Goal: Transaction & Acquisition: Purchase product/service

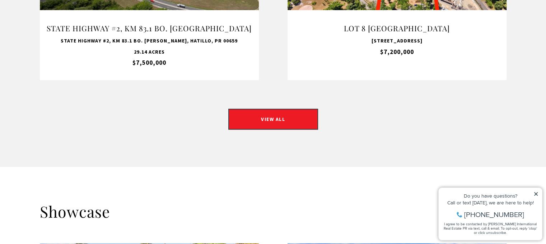
scroll to position [721, 0]
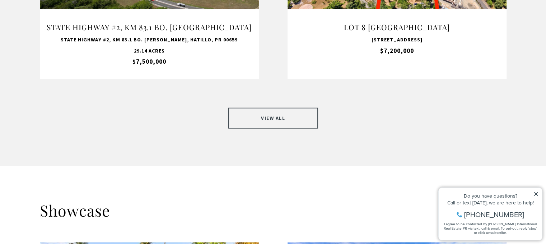
click at [278, 112] on link "VIEW ALL" at bounding box center [273, 117] width 90 height 21
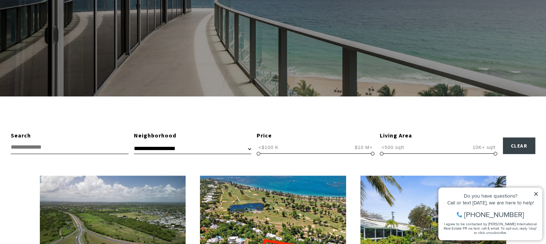
scroll to position [120, 0]
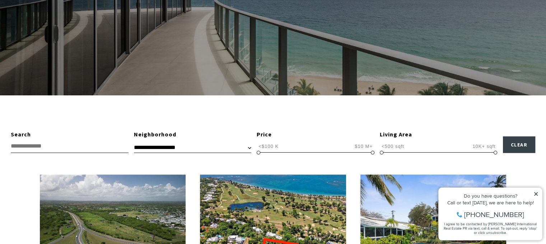
click at [359, 149] on span "<$100 K $10 M+ <$100 K $10 M+ <$100 K — $10 M+" at bounding box center [316, 146] width 118 height 14
click at [360, 150] on span "<$100 K $10 M+ <$100 K $10 M+ <$100 K — $10 M+" at bounding box center [316, 146] width 118 height 14
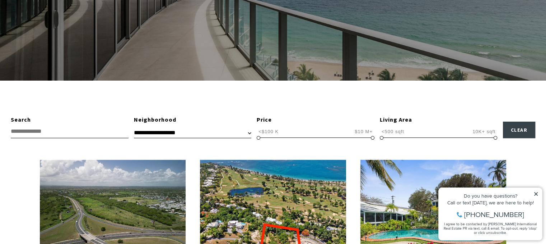
scroll to position [136, 0]
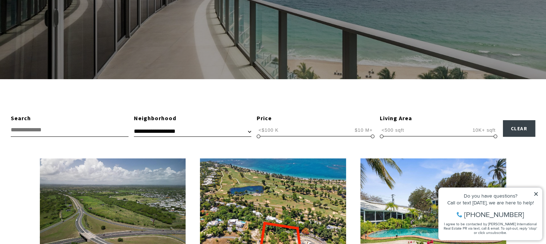
drag, startPoint x: 259, startPoint y: 136, endPoint x: 357, endPoint y: 137, distance: 98.1
click at [357, 137] on span at bounding box center [359, 136] width 4 height 4
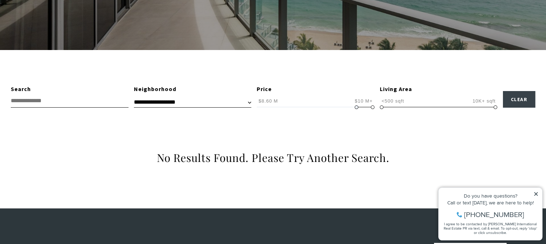
click at [357, 137] on div "**********" at bounding box center [273, 129] width 546 height 158
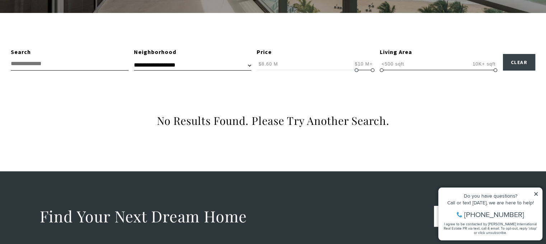
scroll to position [216, 0]
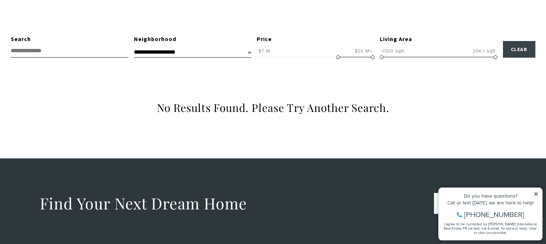
drag, startPoint x: 356, startPoint y: 56, endPoint x: 338, endPoint y: 56, distance: 18.0
click at [338, 56] on span at bounding box center [339, 57] width 4 height 4
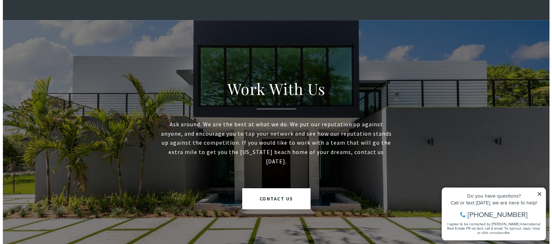
scroll to position [627, 0]
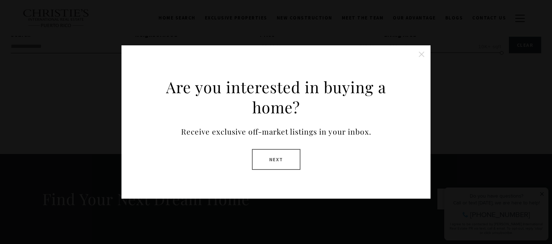
scroll to position [216, 0]
type input "**********"
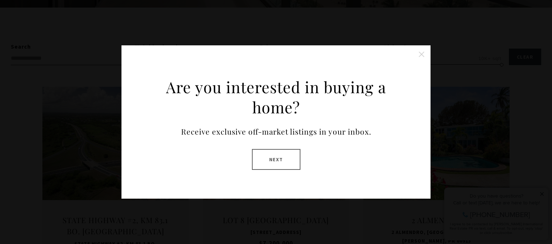
scroll to position [216, 0]
